Goal: Transaction & Acquisition: Purchase product/service

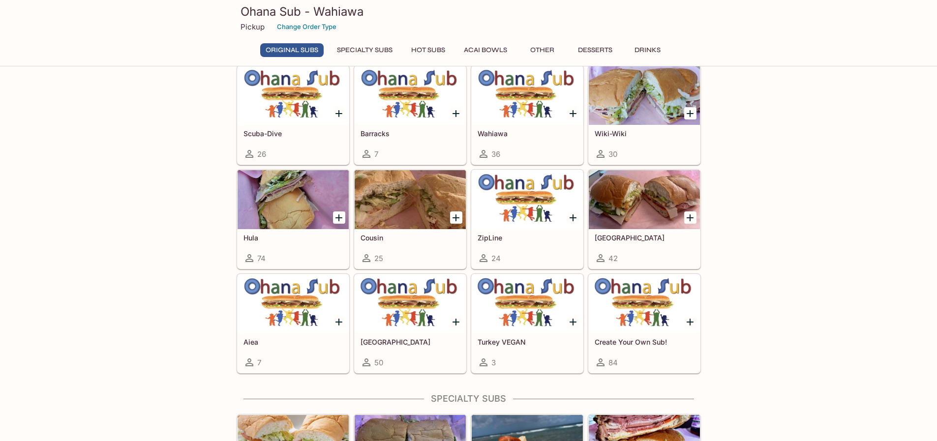
scroll to position [443, 0]
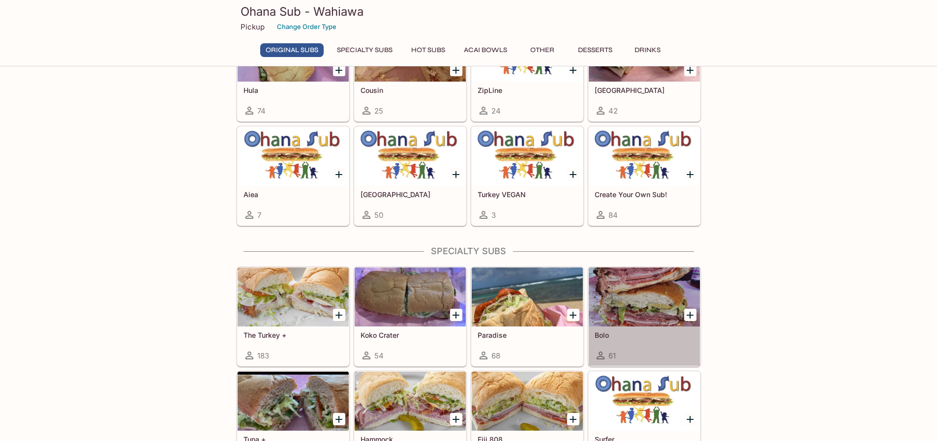
click at [654, 294] on div at bounding box center [644, 297] width 111 height 59
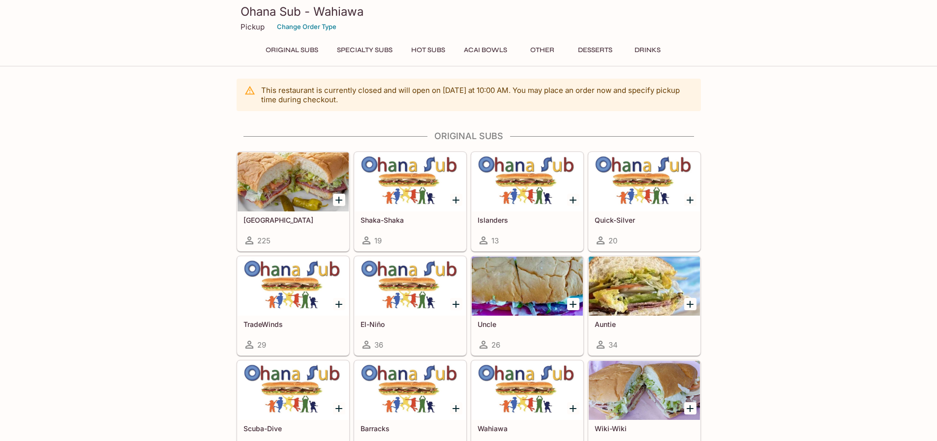
scroll to position [148, 0]
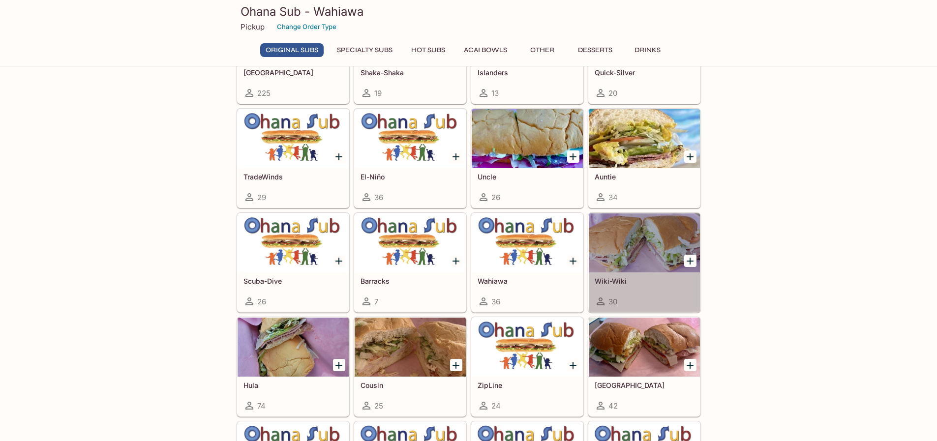
click at [606, 253] on div at bounding box center [644, 242] width 111 height 59
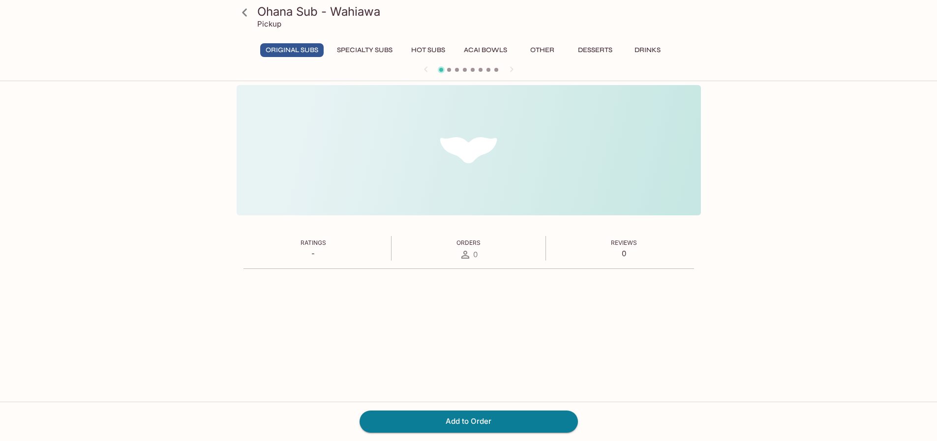
scroll to position [85, 0]
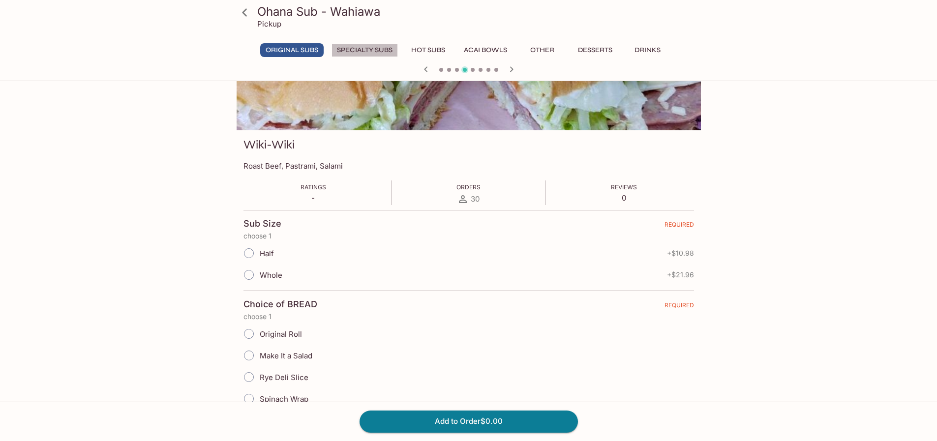
click at [371, 50] on button "Specialty Subs" at bounding box center [365, 50] width 66 height 14
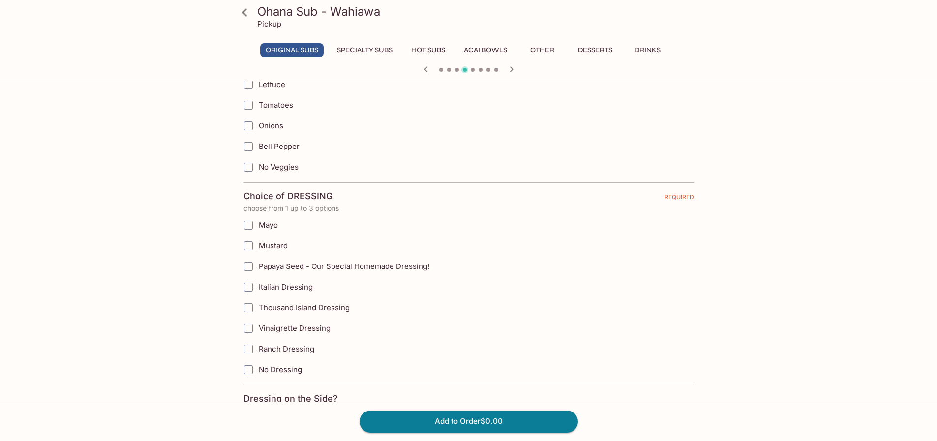
scroll to position [639, 0]
